Goal: Information Seeking & Learning: Learn about a topic

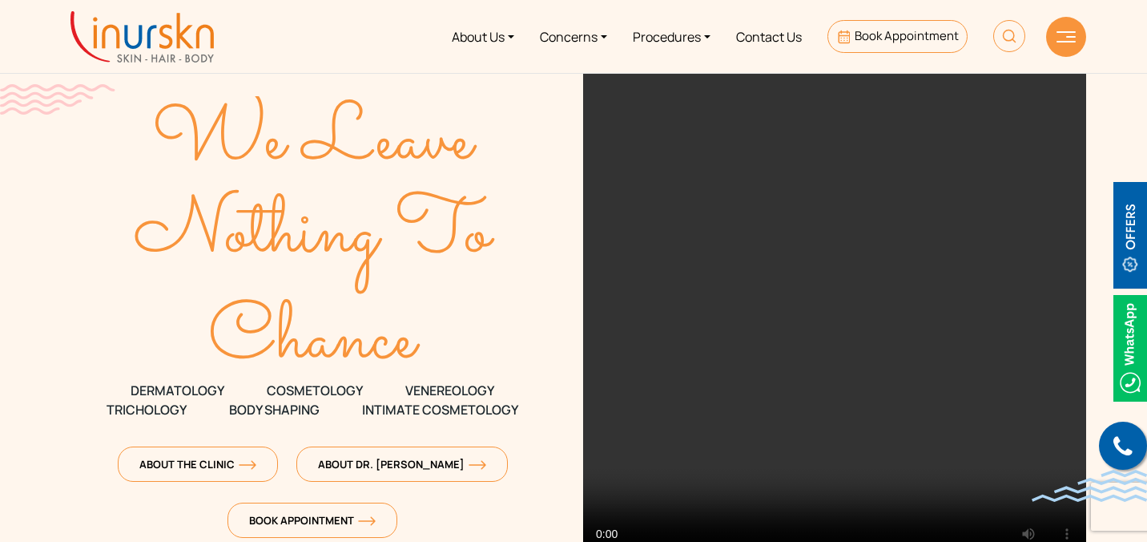
click at [471, 32] on link "About Us" at bounding box center [483, 36] width 88 height 60
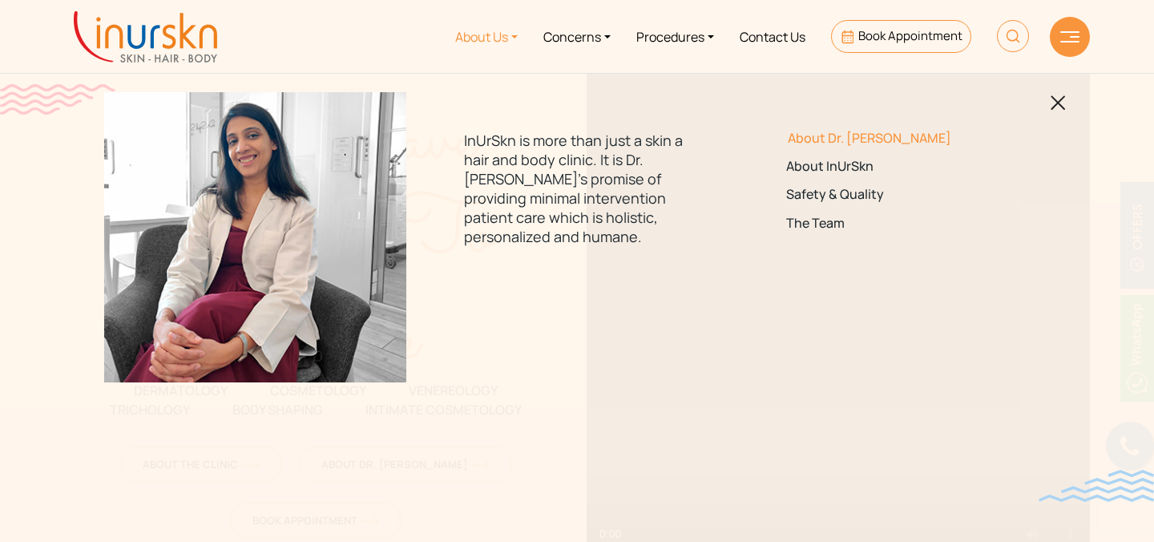
click at [828, 139] on link "About Dr. [PERSON_NAME]" at bounding box center [898, 138] width 225 height 15
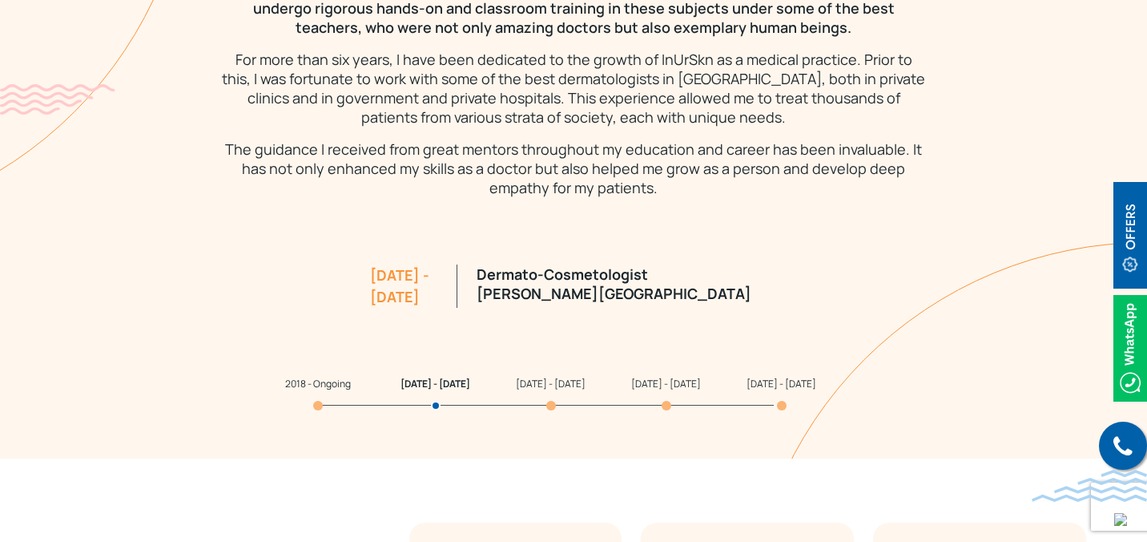
scroll to position [1509, 0]
click at [658, 385] on span "2011 - 2012" at bounding box center [666, 383] width 70 height 14
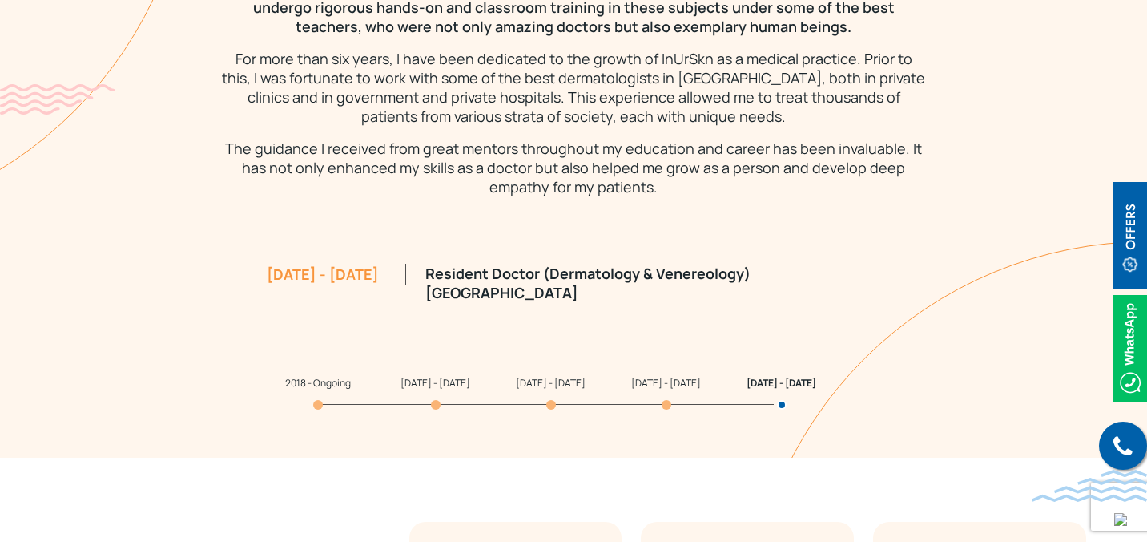
click at [540, 386] on span "2012 - 2015" at bounding box center [551, 383] width 70 height 14
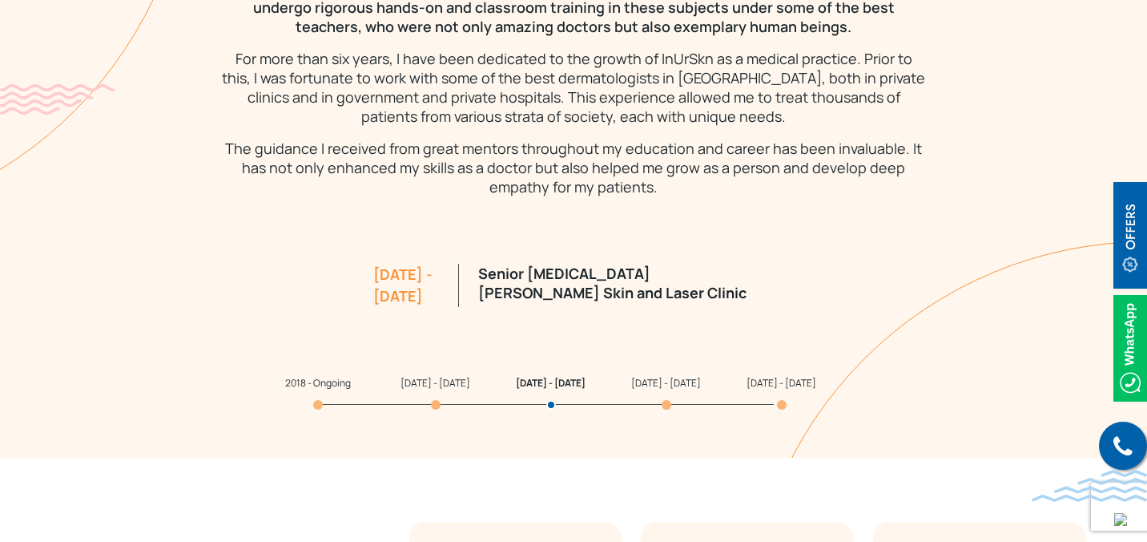
click at [424, 385] on span "2016 - 2018" at bounding box center [436, 383] width 70 height 14
click at [319, 385] on span "2018 - Ongoing" at bounding box center [318, 383] width 66 height 14
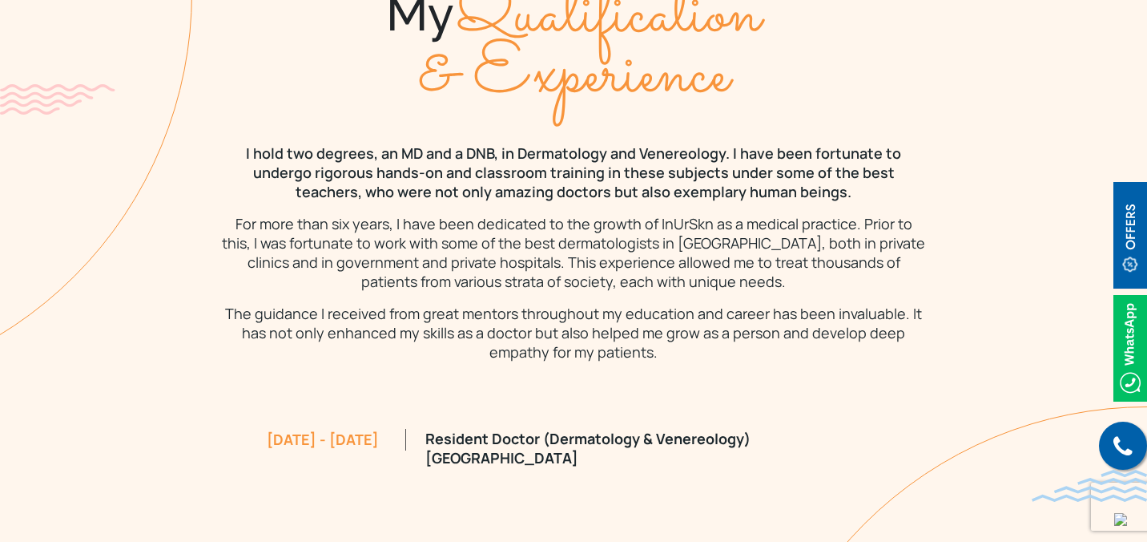
scroll to position [1364, 0]
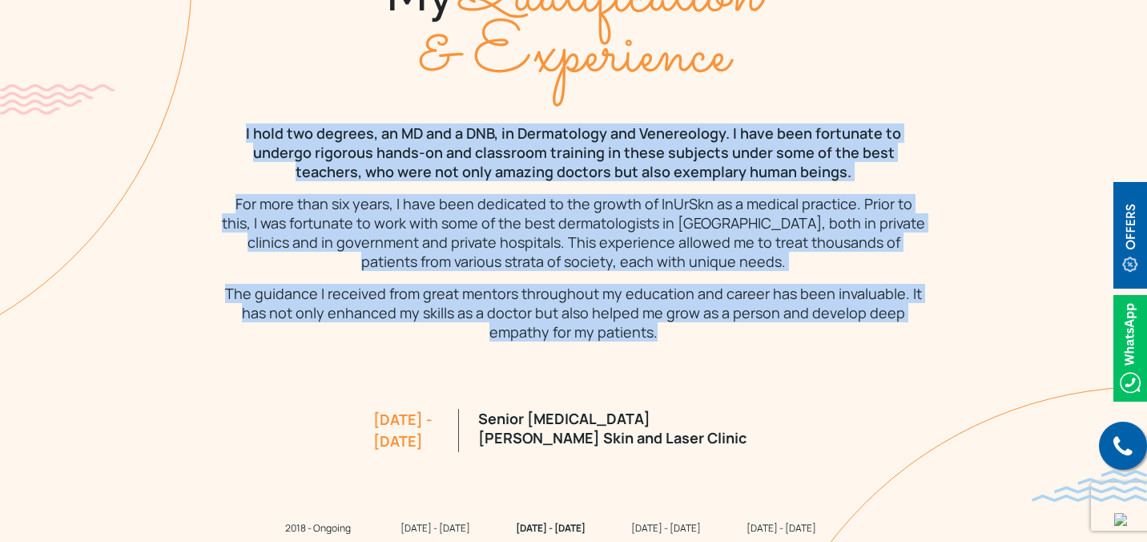
drag, startPoint x: 222, startPoint y: 115, endPoint x: 698, endPoint y: 316, distance: 516.9
click at [698, 316] on div "I hold two degrees, an MD and a DNB, in Dermatology and Venereology. I have bee…" at bounding box center [573, 232] width 1025 height 218
copy div "I hold two degrees, an MD and a DNB, in Dermatology and Venereology. I have bee…"
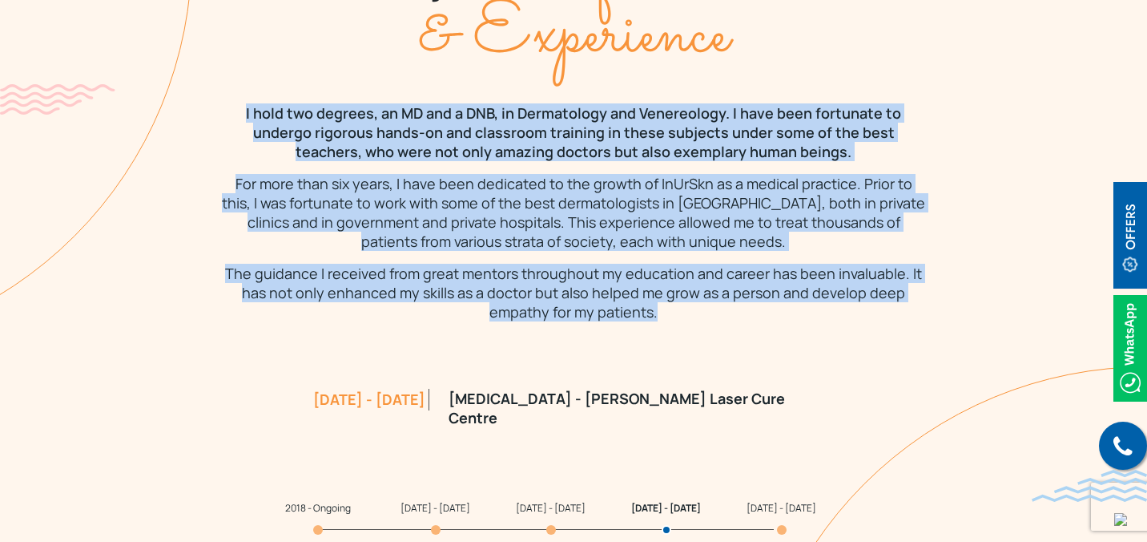
scroll to position [1380, 0]
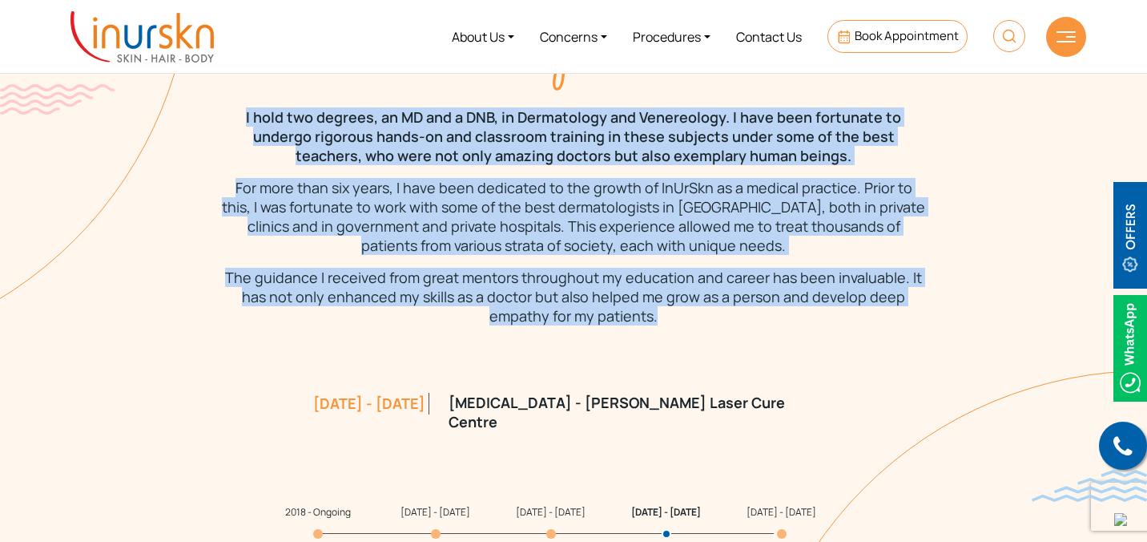
click at [951, 107] on div "I hold two degrees, an MD and a DNB, in Dermatology and Venereology. I have bee…" at bounding box center [573, 216] width 1025 height 218
